Goal: Task Accomplishment & Management: Use online tool/utility

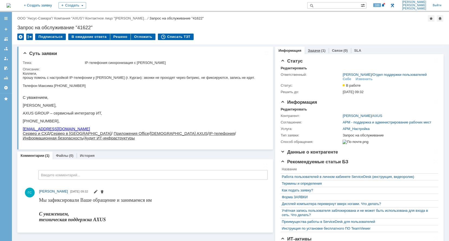
click at [314, 50] on link "Задачи" at bounding box center [314, 50] width 12 height 4
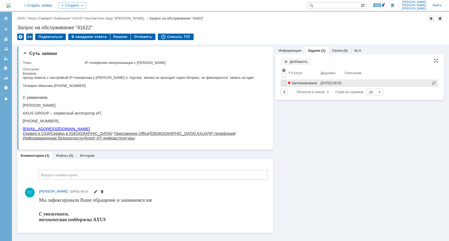
click at [299, 84] on span "Запланирована" at bounding box center [302, 83] width 29 height 4
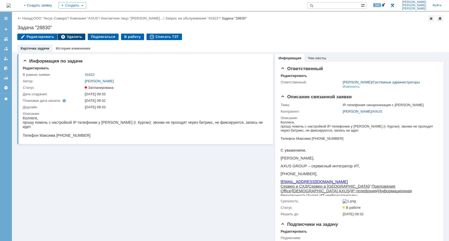
click at [79, 38] on div "Удалить" at bounding box center [72, 37] width 28 height 6
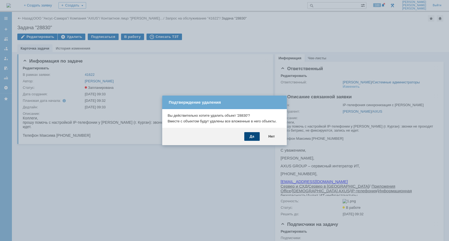
click at [244, 137] on div "Да" at bounding box center [251, 136] width 15 height 9
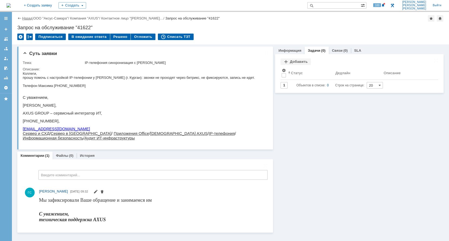
click at [23, 18] on link "Назад" at bounding box center [27, 18] width 10 height 4
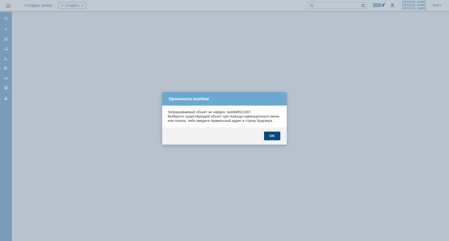
click at [269, 140] on div "OK" at bounding box center [272, 135] width 16 height 9
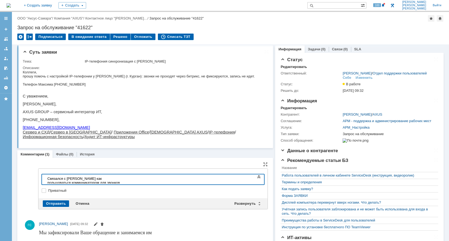
drag, startPoint x: 119, startPoint y: 179, endPoint x: 123, endPoint y: 179, distance: 4.1
click at [119, 179] on div "Связался с [PERSON_NAME] как польщоваться коммуникатором для звонков" at bounding box center [85, 180] width 77 height 8
click at [117, 179] on div "Связался с [PERSON_NAME] как польщоваться коммуникатором для звонков" at bounding box center [85, 180] width 77 height 8
click at [124, 180] on div "Связался с [PERSON_NAME] как пользоваться коммуникатором для звонков" at bounding box center [85, 180] width 77 height 8
click at [60, 201] on div "Отправить" at bounding box center [56, 203] width 26 height 6
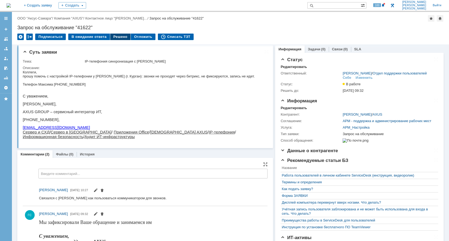
click at [111, 36] on div "Решено" at bounding box center [120, 37] width 21 height 6
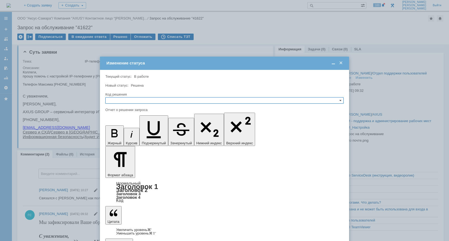
click at [130, 106] on div at bounding box center [224, 106] width 238 height 4
click at [133, 101] on input "text" at bounding box center [224, 100] width 238 height 6
click at [125, 126] on span "Решено" at bounding box center [224, 126] width 233 height 4
type input "Решено"
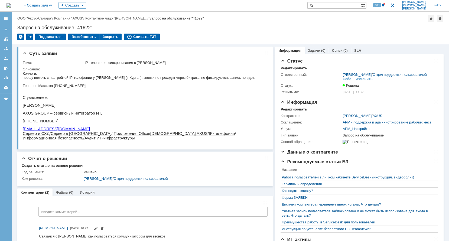
click at [11, 8] on img at bounding box center [8, 5] width 4 height 4
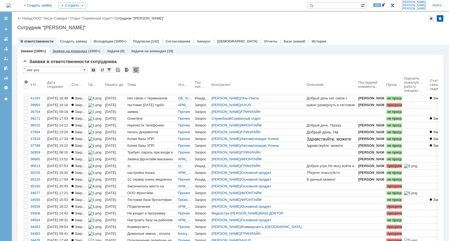
click at [78, 49] on div "Заявки на командах (1000+)" at bounding box center [76, 51] width 54 height 8
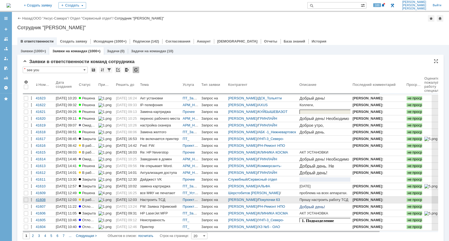
click at [40, 200] on div "41608" at bounding box center [45, 200] width 18 height 4
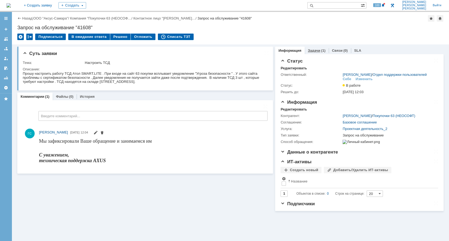
click at [324, 50] on div "Задачи (1)" at bounding box center [316, 51] width 24 height 8
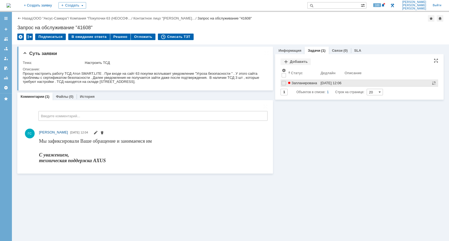
click at [302, 85] on span "Запланирована" at bounding box center [302, 83] width 29 height 4
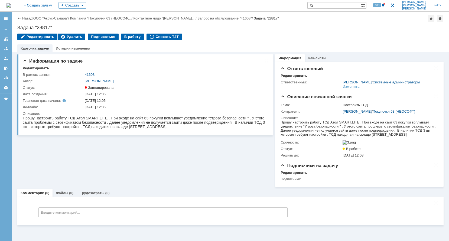
click at [11, 5] on img at bounding box center [8, 5] width 4 height 4
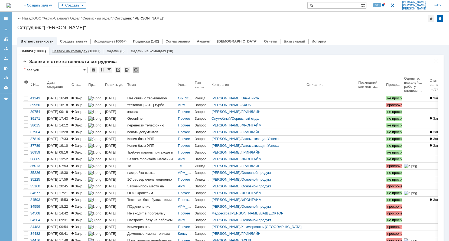
click at [88, 51] on div "(1000+)" at bounding box center [94, 51] width 12 height 4
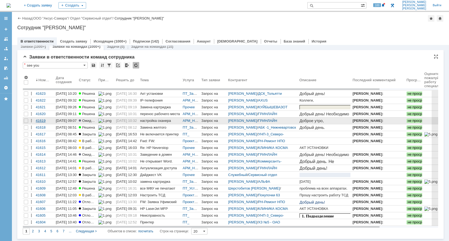
click at [40, 120] on div "41619" at bounding box center [45, 121] width 18 height 4
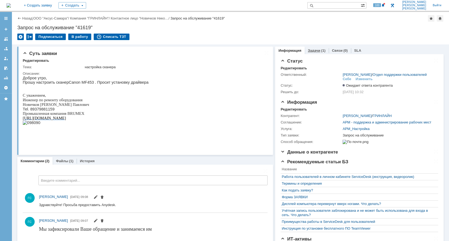
click at [321, 49] on div "(1)" at bounding box center [323, 50] width 4 height 4
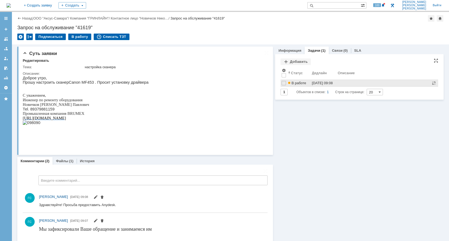
click at [293, 80] on link "В работе" at bounding box center [299, 83] width 24 height 6
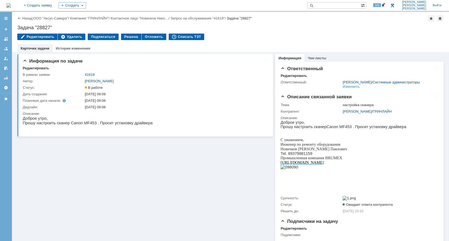
click at [11, 8] on img at bounding box center [8, 5] width 4 height 4
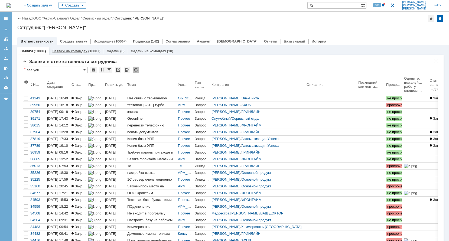
click at [90, 51] on div "(1000+)" at bounding box center [94, 51] width 12 height 4
